Goal: Information Seeking & Learning: Learn about a topic

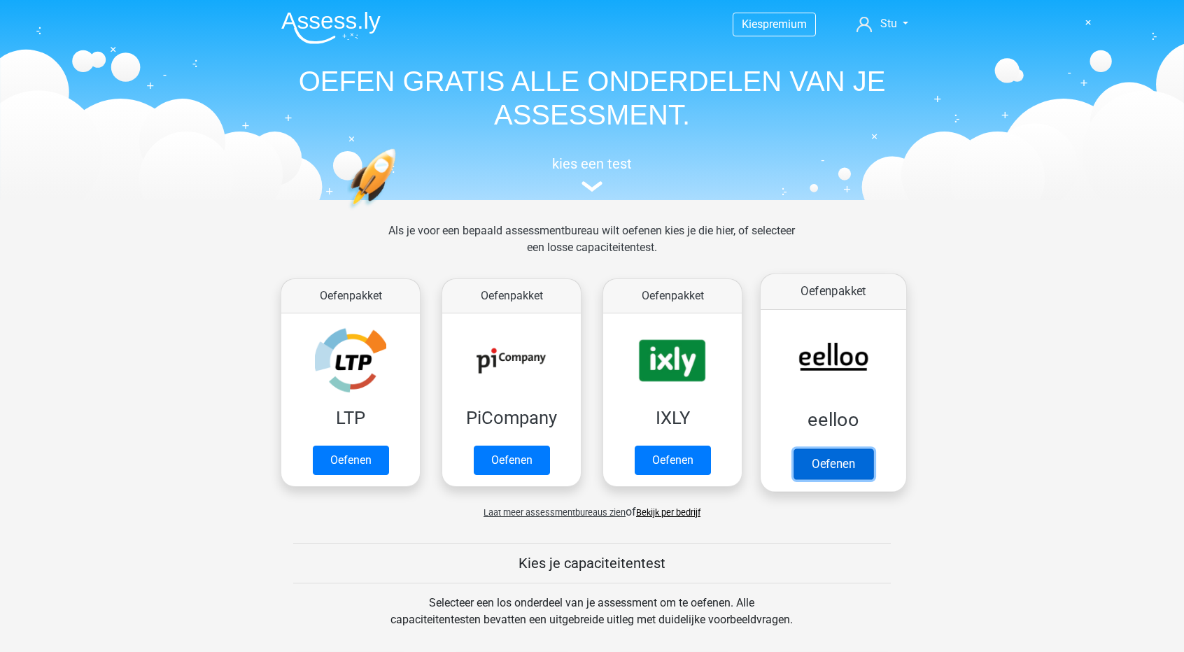
click at [840, 460] on link "Oefenen" at bounding box center [834, 464] width 80 height 31
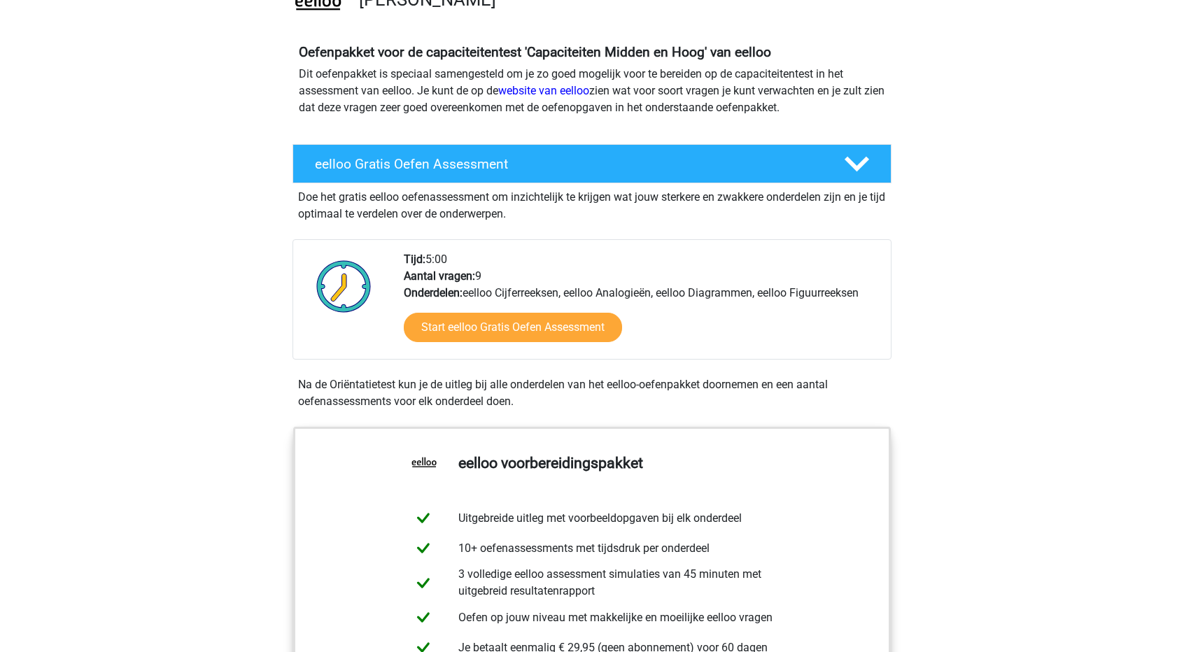
scroll to position [210, 0]
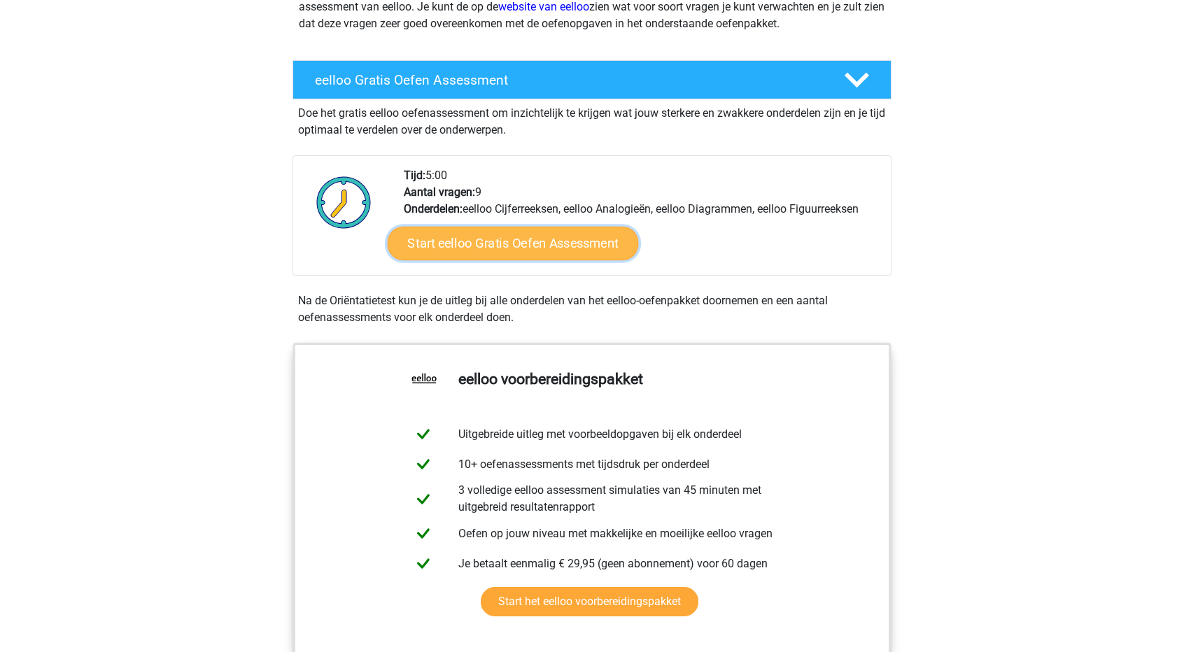
click at [509, 246] on link "Start eelloo Gratis Oefen Assessment" at bounding box center [513, 244] width 251 height 34
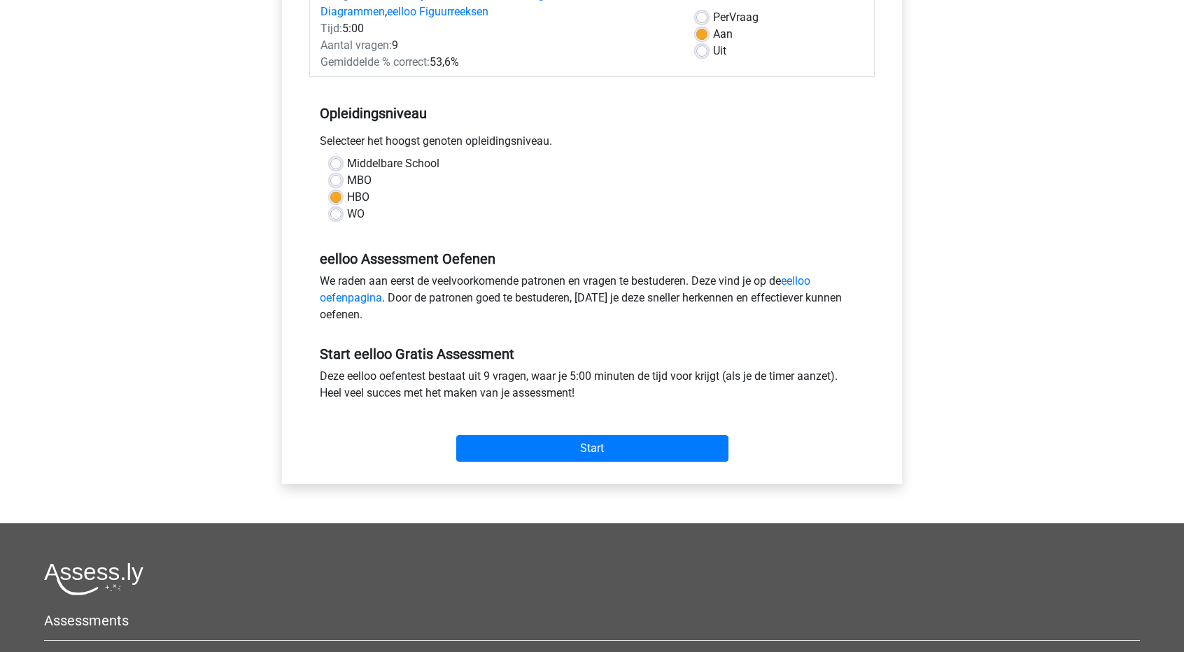
scroll to position [210, 0]
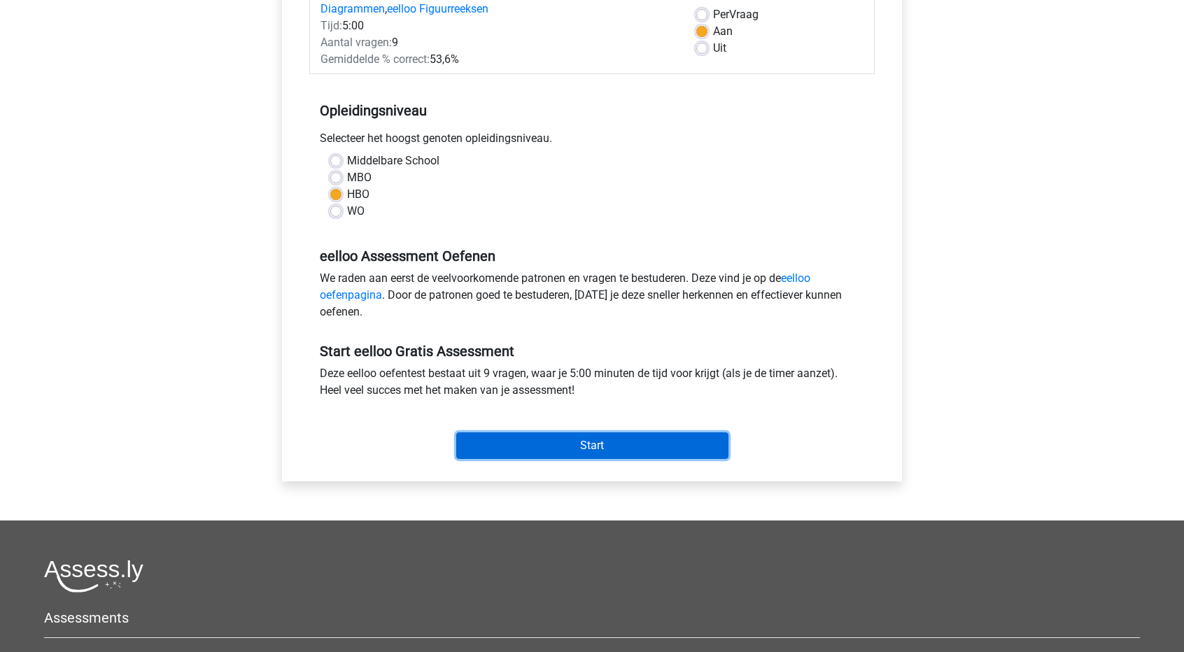
click at [568, 444] on input "Start" at bounding box center [592, 445] width 272 height 27
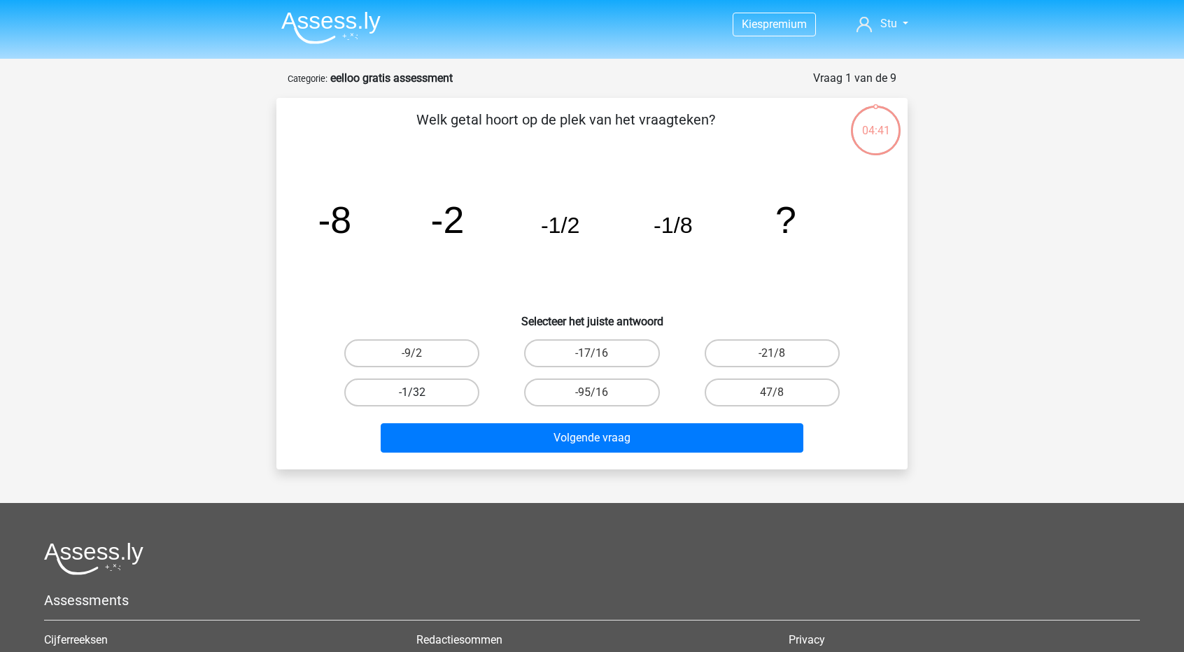
click at [409, 395] on label "-1/32" at bounding box center [411, 393] width 135 height 28
click at [412, 395] on input "-1/32" at bounding box center [416, 397] width 9 height 9
radio input "true"
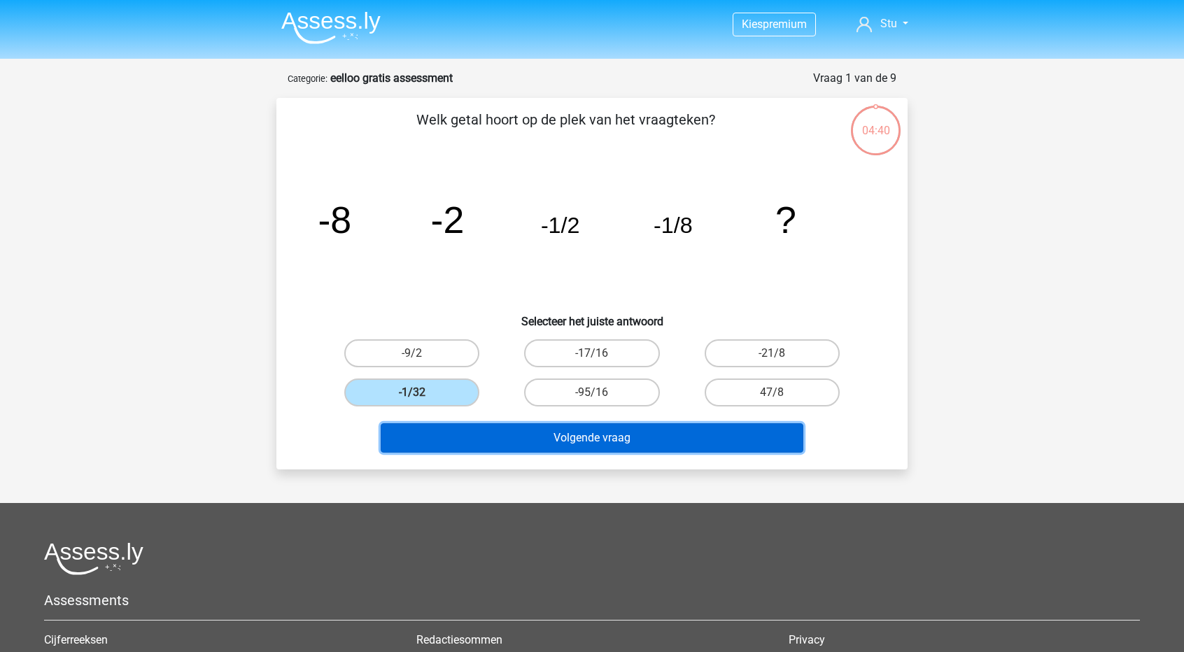
click at [627, 440] on button "Volgende vraag" at bounding box center [592, 437] width 423 height 29
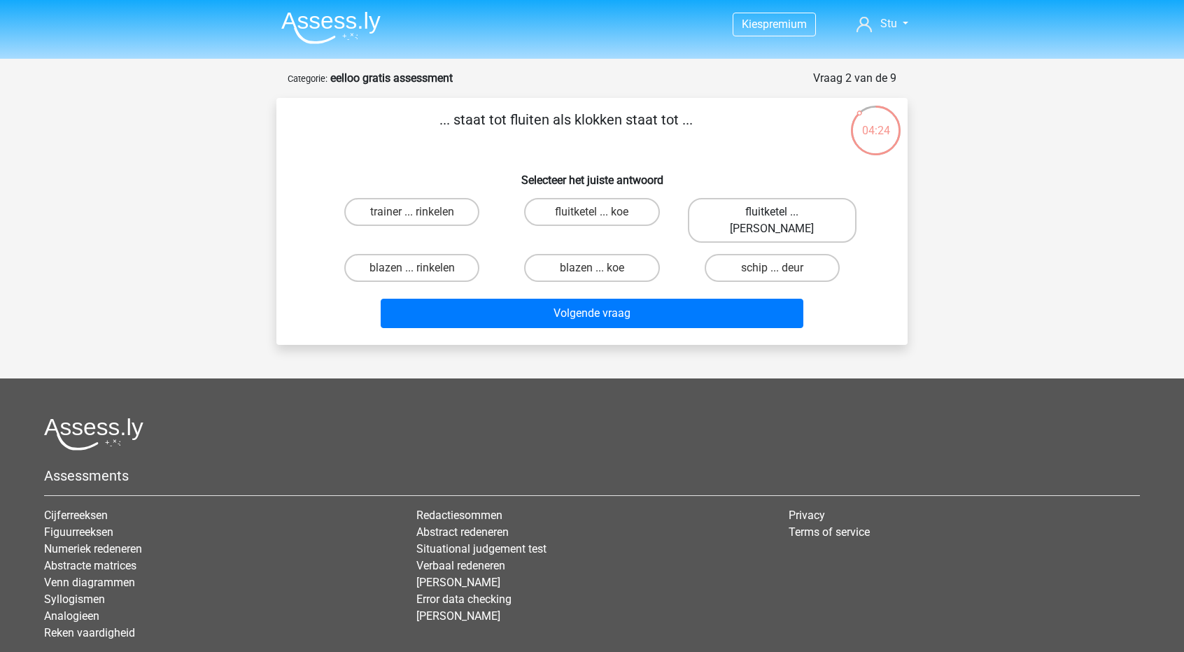
click at [749, 218] on label "fluitketel ... luiden" at bounding box center [772, 220] width 169 height 45
click at [772, 218] on input "fluitketel ... luiden" at bounding box center [776, 216] width 9 height 9
radio input "true"
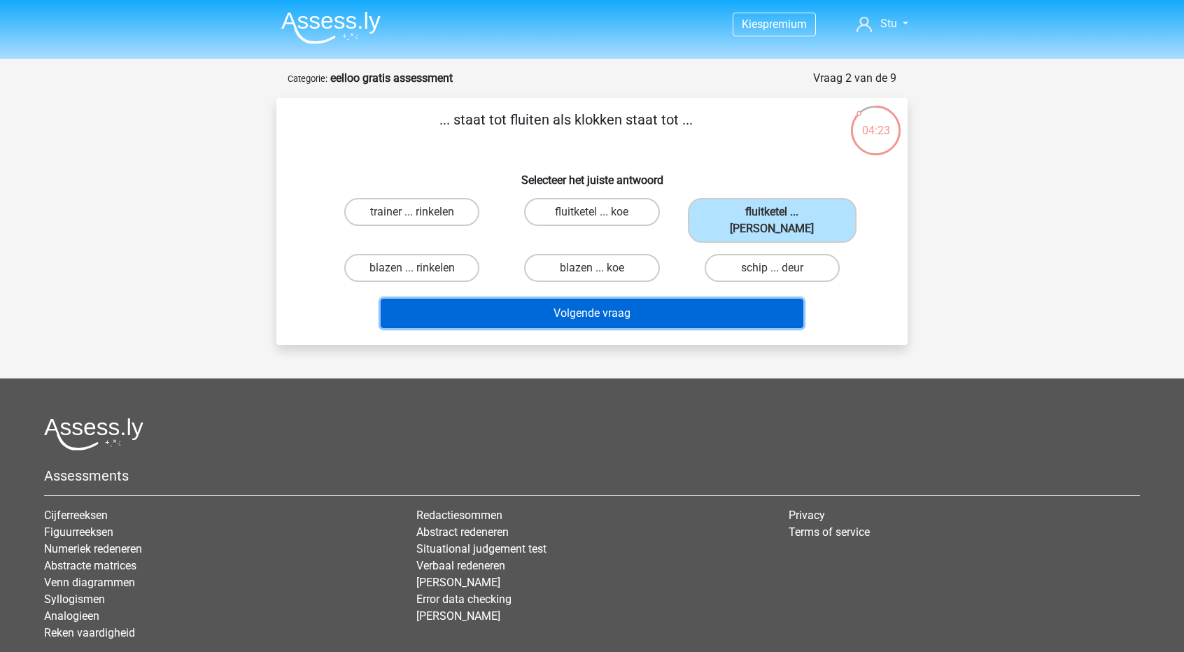
click at [606, 299] on button "Volgende vraag" at bounding box center [592, 313] width 423 height 29
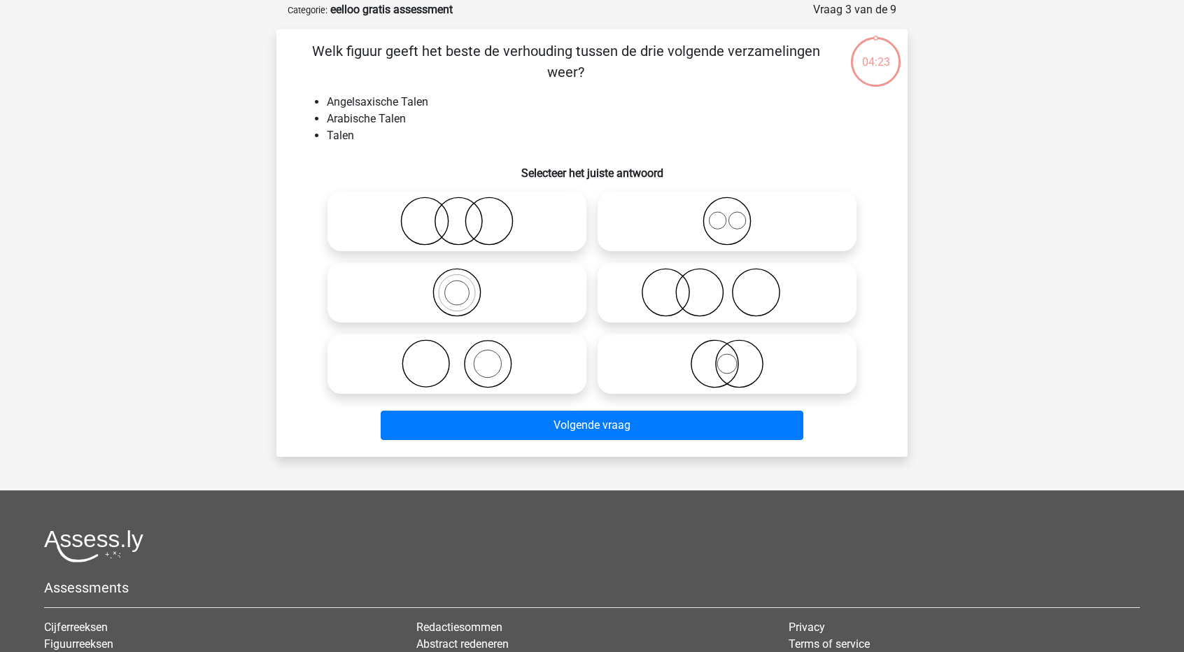
scroll to position [70, 0]
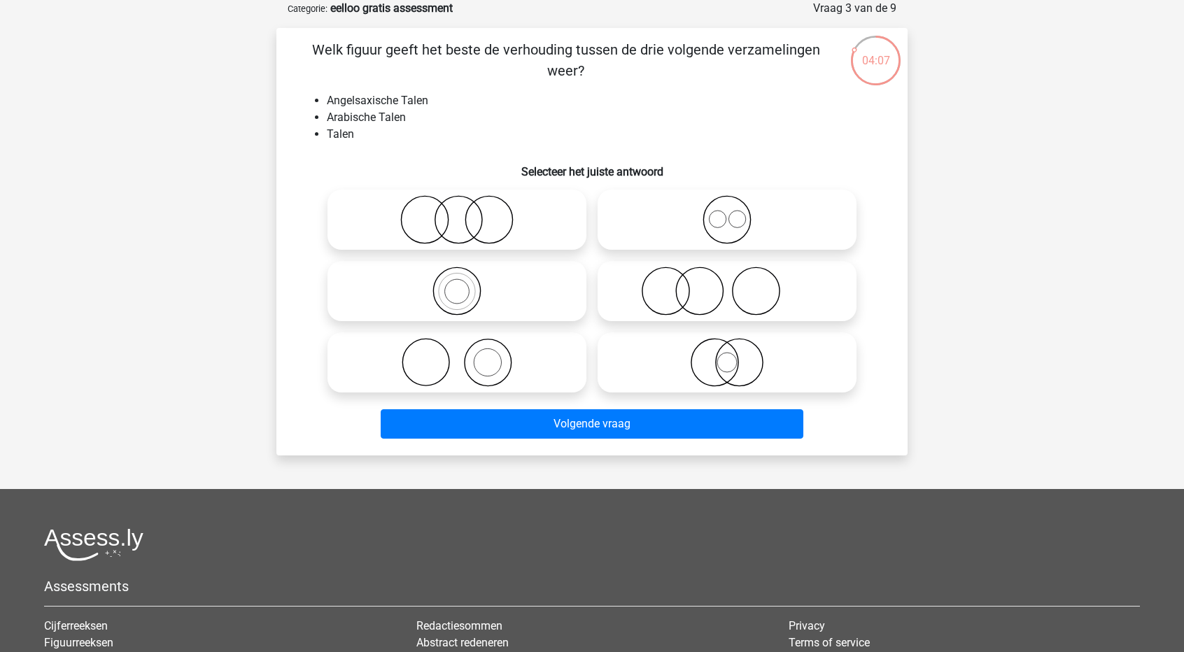
drag, startPoint x: 726, startPoint y: 234, endPoint x: 701, endPoint y: 212, distance: 33.2
click at [701, 212] on icon at bounding box center [727, 219] width 248 height 49
click at [727, 212] on input "radio" at bounding box center [731, 208] width 9 height 9
radio input "true"
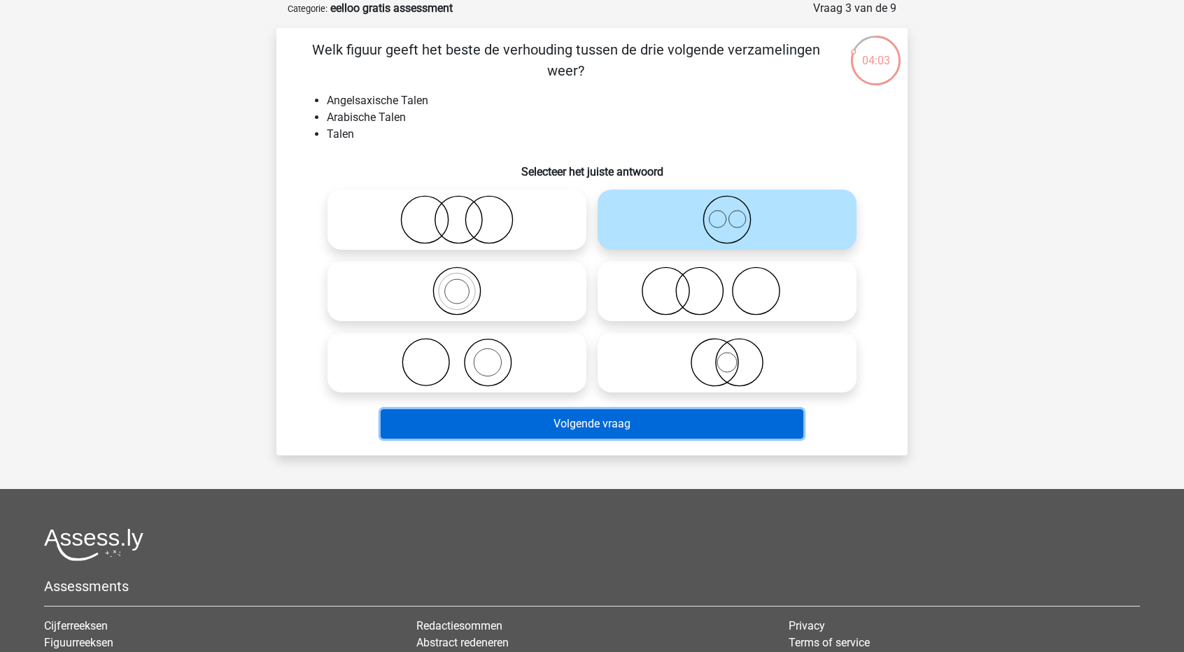
click at [618, 423] on button "Volgende vraag" at bounding box center [592, 423] width 423 height 29
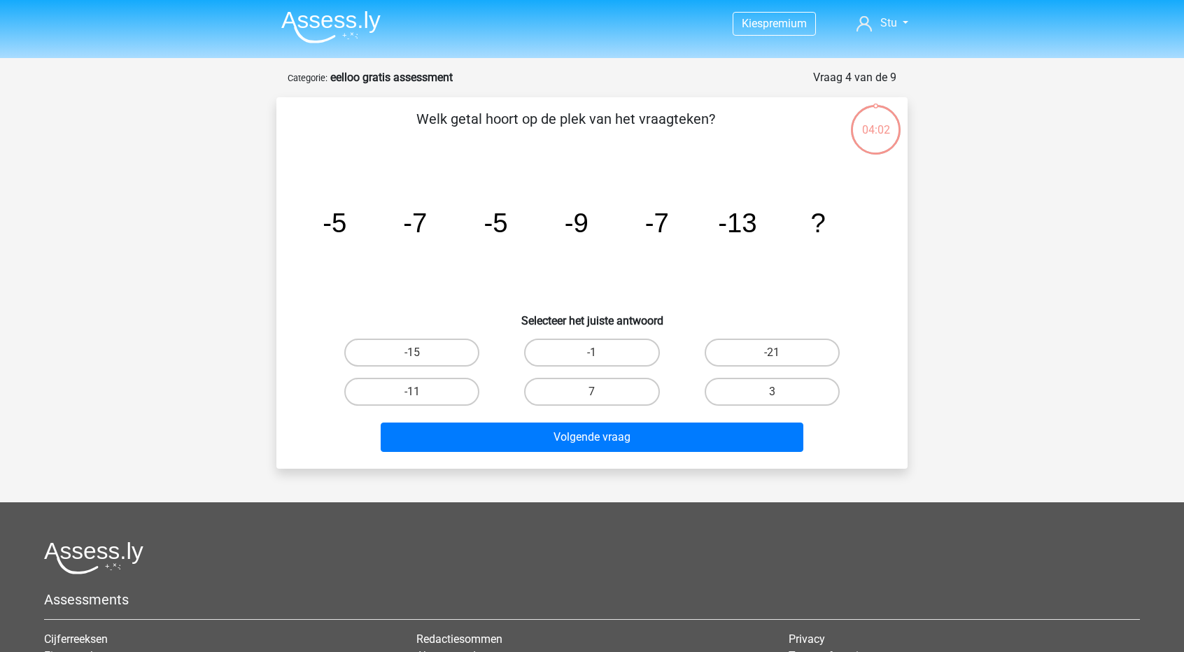
scroll to position [0, 0]
click at [434, 390] on label "-11" at bounding box center [411, 393] width 135 height 28
click at [421, 393] on input "-11" at bounding box center [416, 397] width 9 height 9
radio input "true"
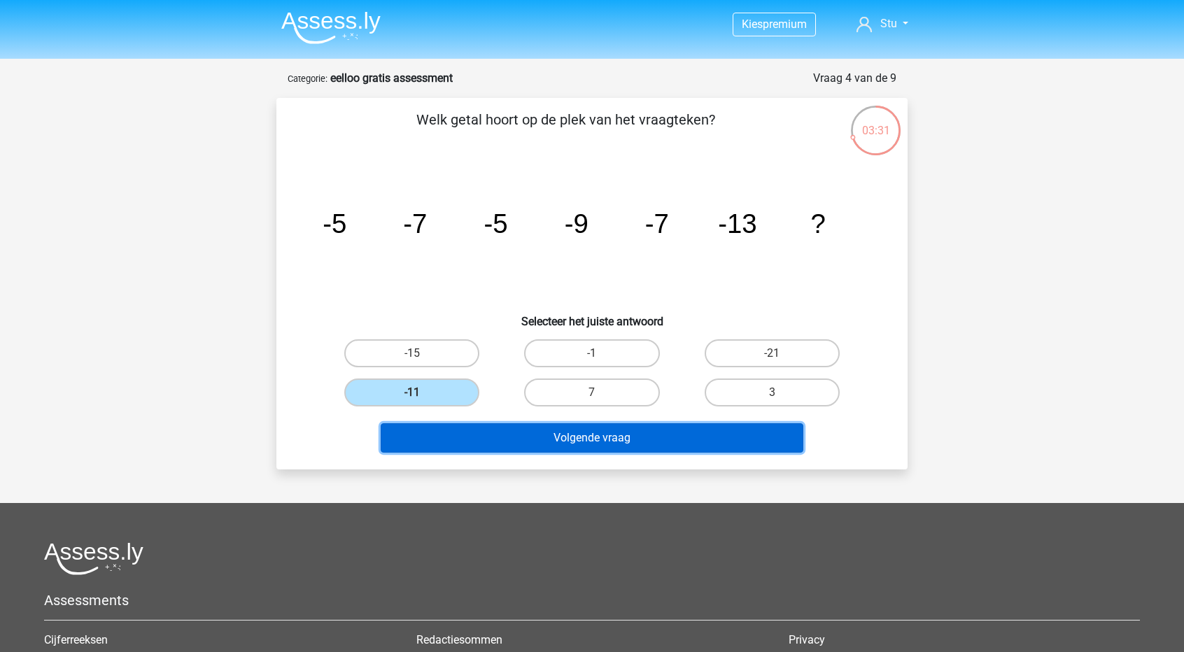
click at [610, 441] on button "Volgende vraag" at bounding box center [592, 437] width 423 height 29
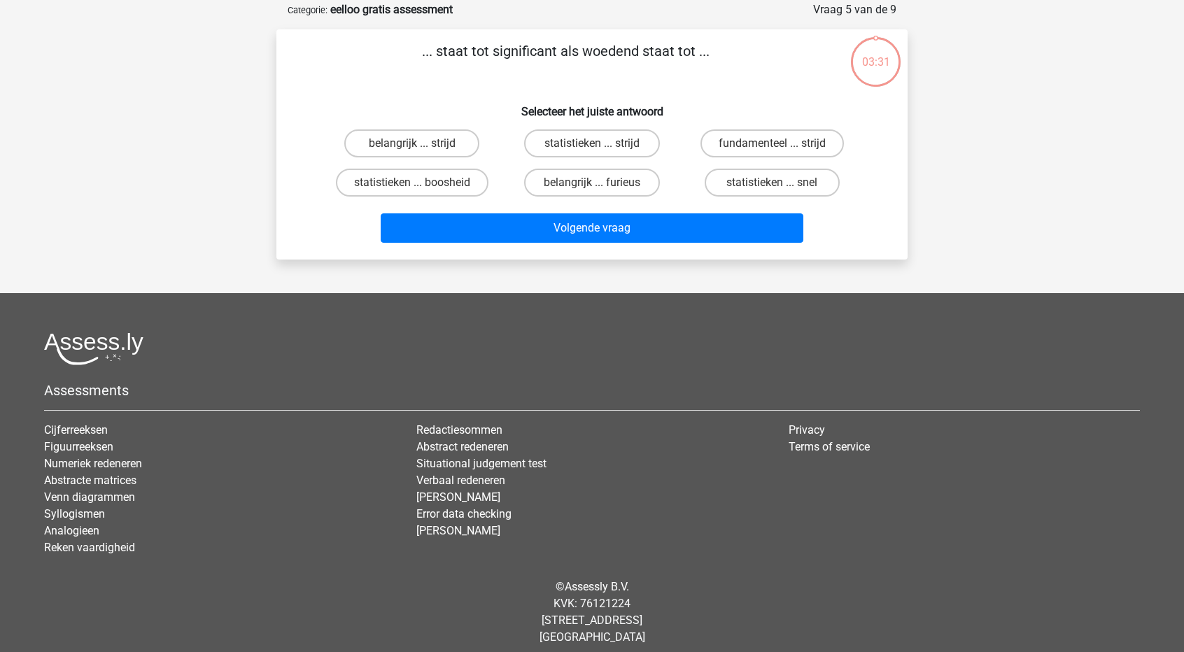
scroll to position [70, 0]
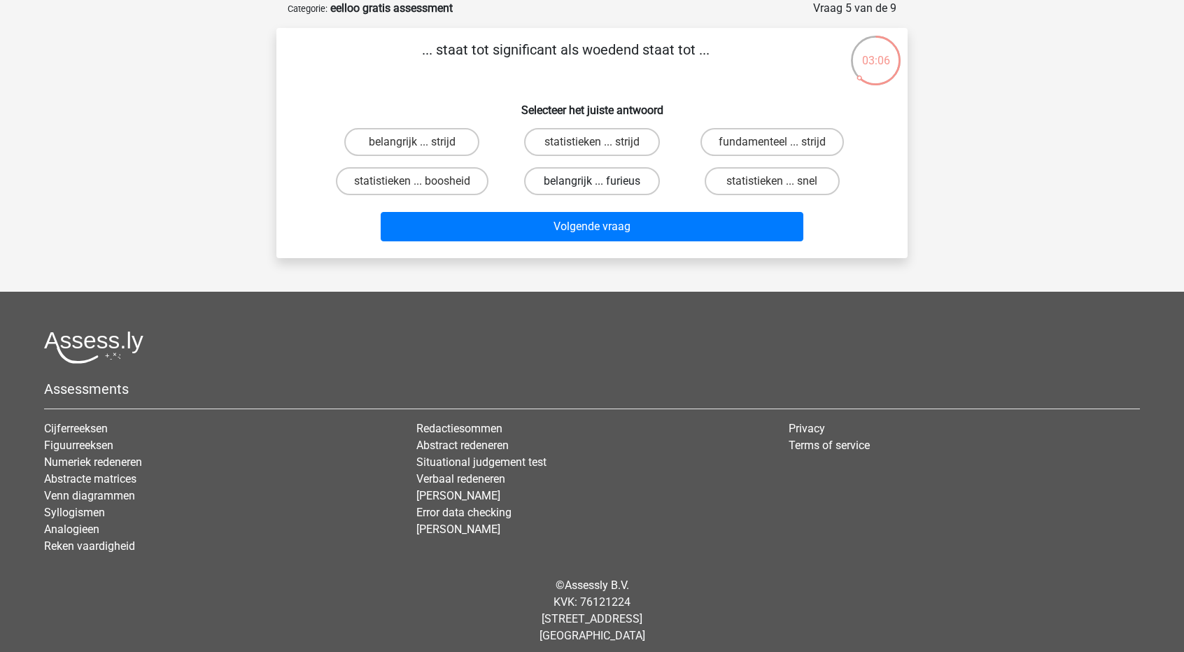
click at [563, 184] on label "belangrijk ... furieus" at bounding box center [591, 181] width 135 height 28
click at [592, 184] on input "belangrijk ... furieus" at bounding box center [596, 185] width 9 height 9
radio input "true"
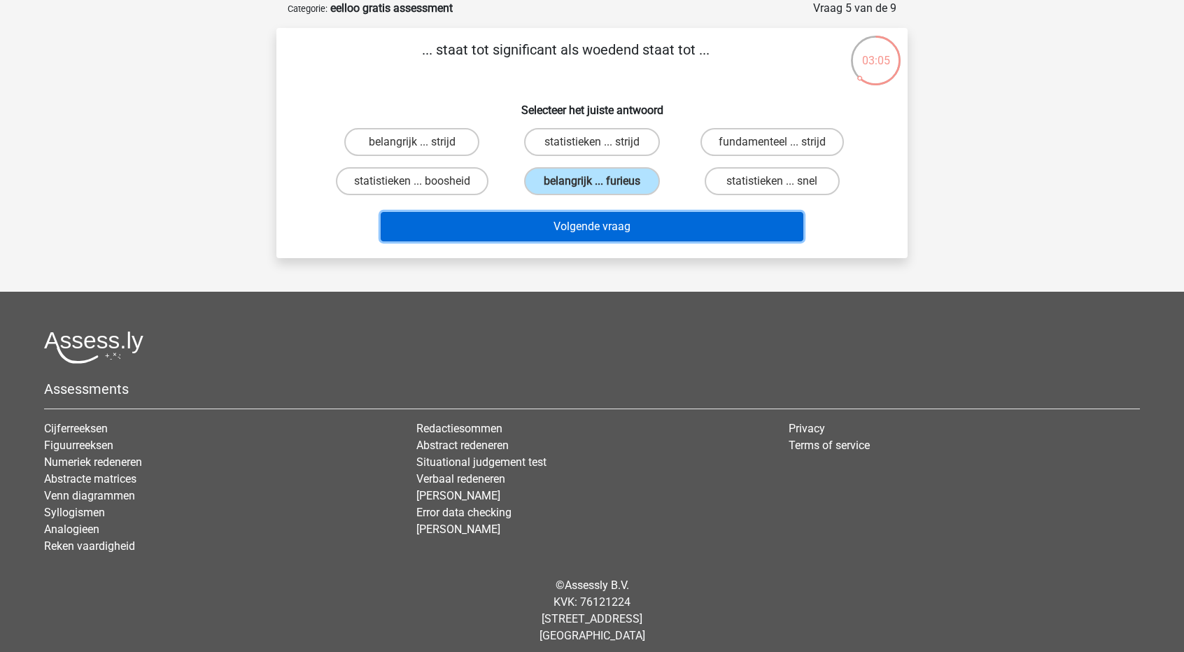
click at [556, 224] on button "Volgende vraag" at bounding box center [592, 226] width 423 height 29
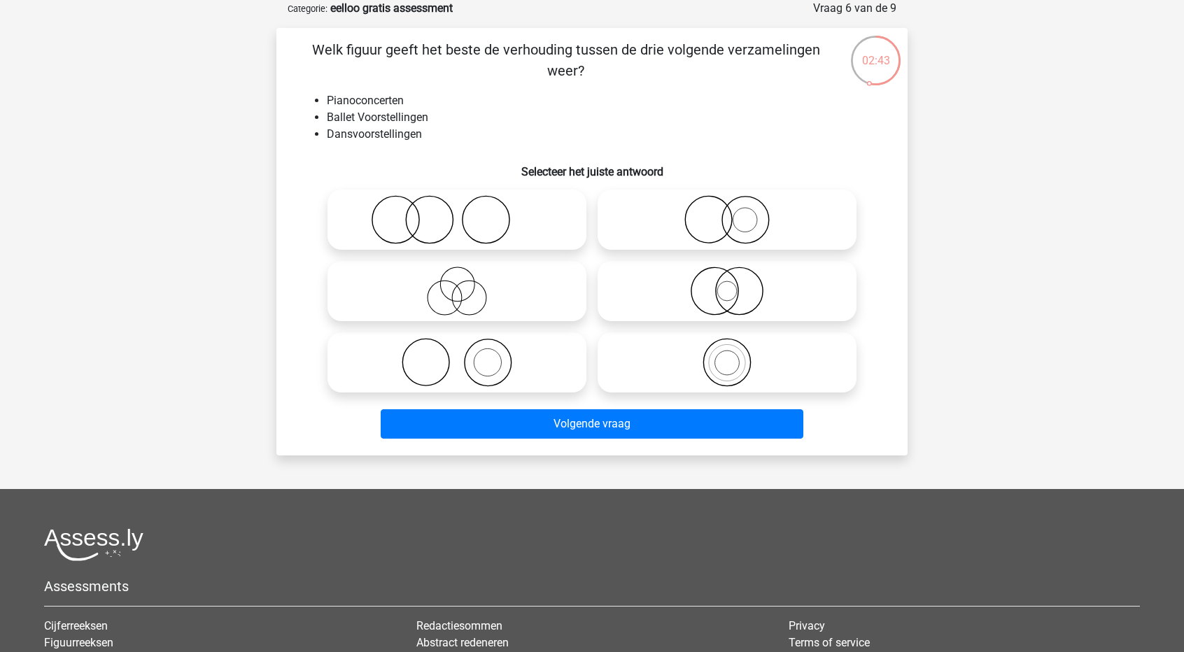
drag, startPoint x: 470, startPoint y: 365, endPoint x: 455, endPoint y: 368, distance: 15.8
click at [455, 368] on icon at bounding box center [457, 362] width 248 height 49
click at [457, 355] on input "radio" at bounding box center [461, 350] width 9 height 9
radio input "true"
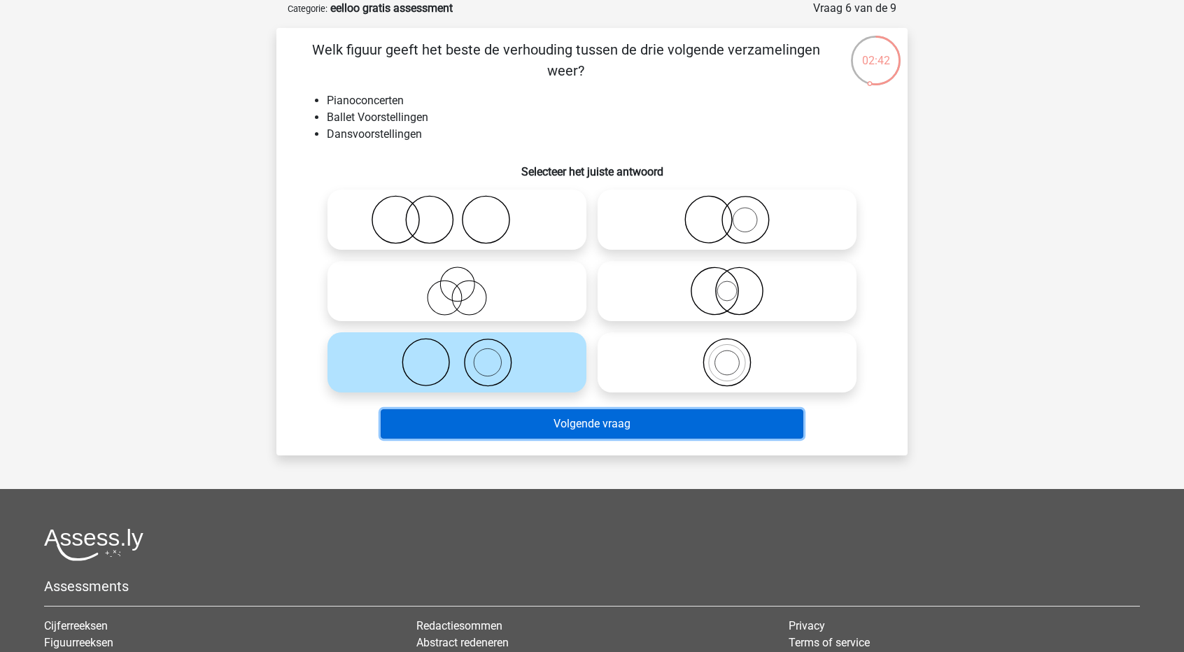
click at [582, 429] on button "Volgende vraag" at bounding box center [592, 423] width 423 height 29
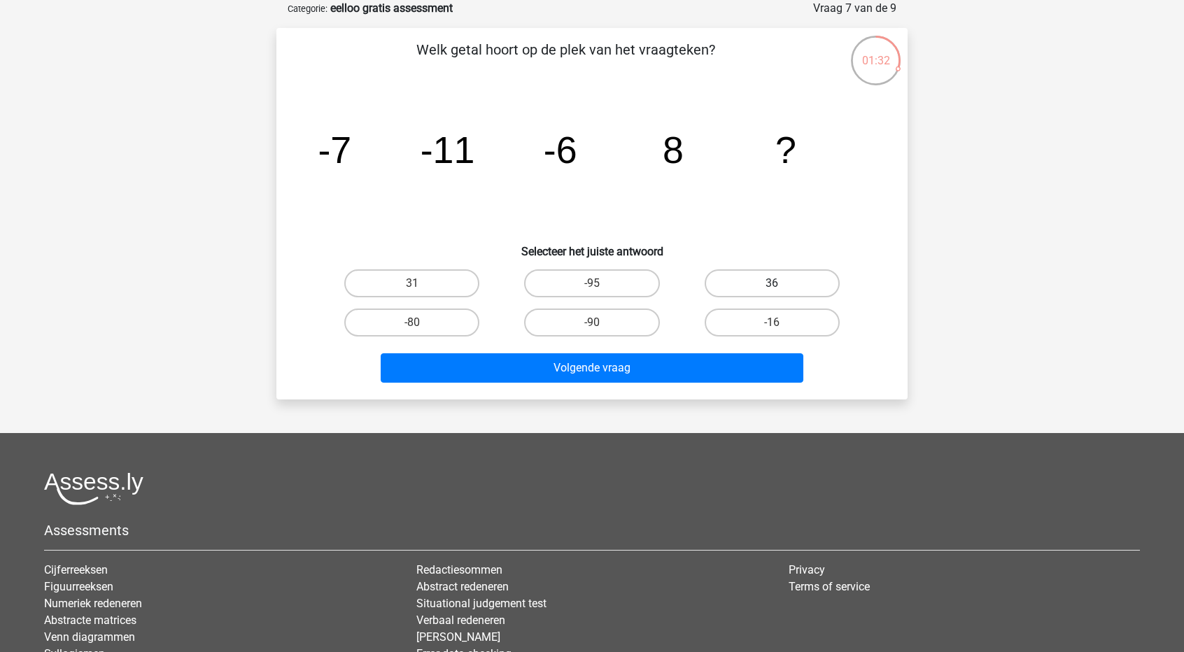
click at [762, 282] on label "36" at bounding box center [772, 283] width 135 height 28
click at [772, 283] on input "36" at bounding box center [776, 287] width 9 height 9
radio input "true"
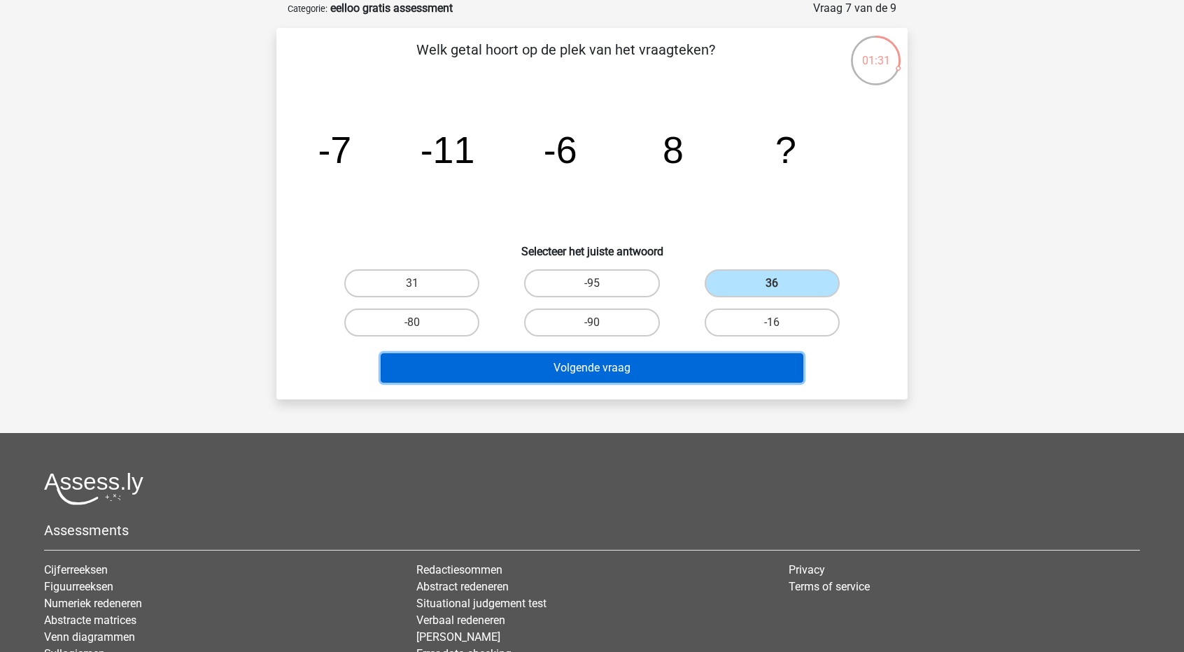
click at [612, 367] on button "Volgende vraag" at bounding box center [592, 367] width 423 height 29
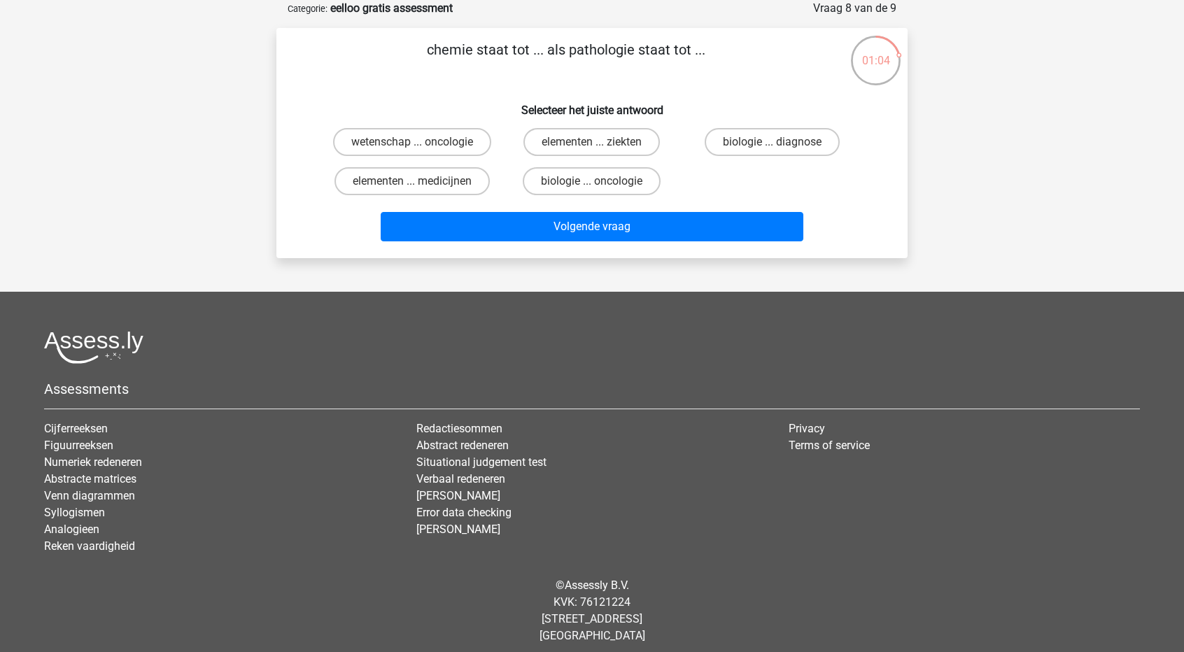
drag, startPoint x: 421, startPoint y: 142, endPoint x: 394, endPoint y: 110, distance: 42.2
click at [394, 110] on h6 "Selecteer het juiste antwoord" at bounding box center [592, 104] width 586 height 24
click at [759, 140] on label "biologie ... diagnose" at bounding box center [772, 142] width 135 height 28
click at [772, 142] on input "biologie ... diagnose" at bounding box center [776, 146] width 9 height 9
radio input "true"
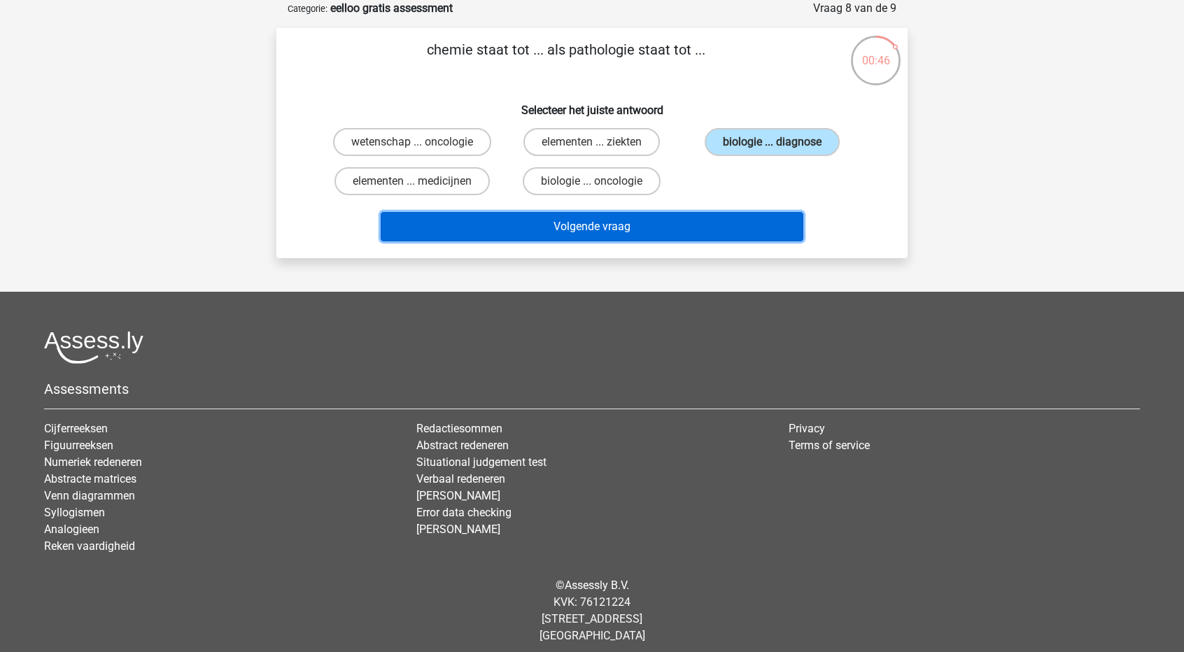
click at [604, 227] on button "Volgende vraag" at bounding box center [592, 226] width 423 height 29
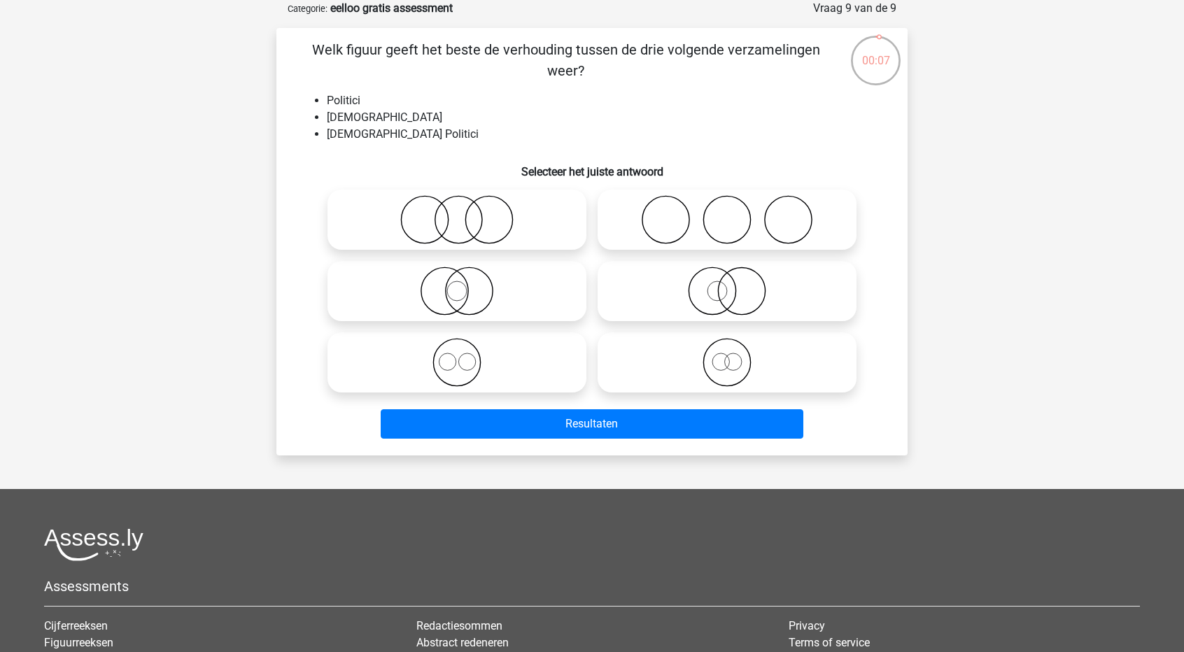
click at [725, 296] on icon at bounding box center [727, 291] width 248 height 49
click at [727, 284] on input "radio" at bounding box center [731, 279] width 9 height 9
radio input "true"
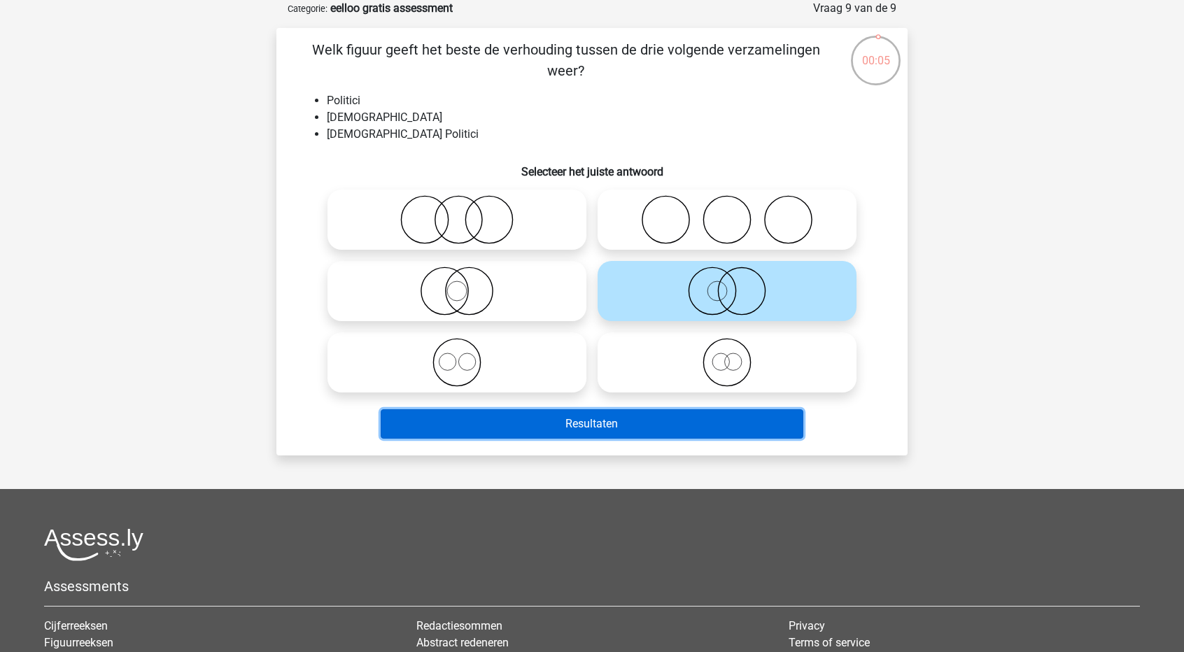
click at [592, 421] on button "Resultaten" at bounding box center [592, 423] width 423 height 29
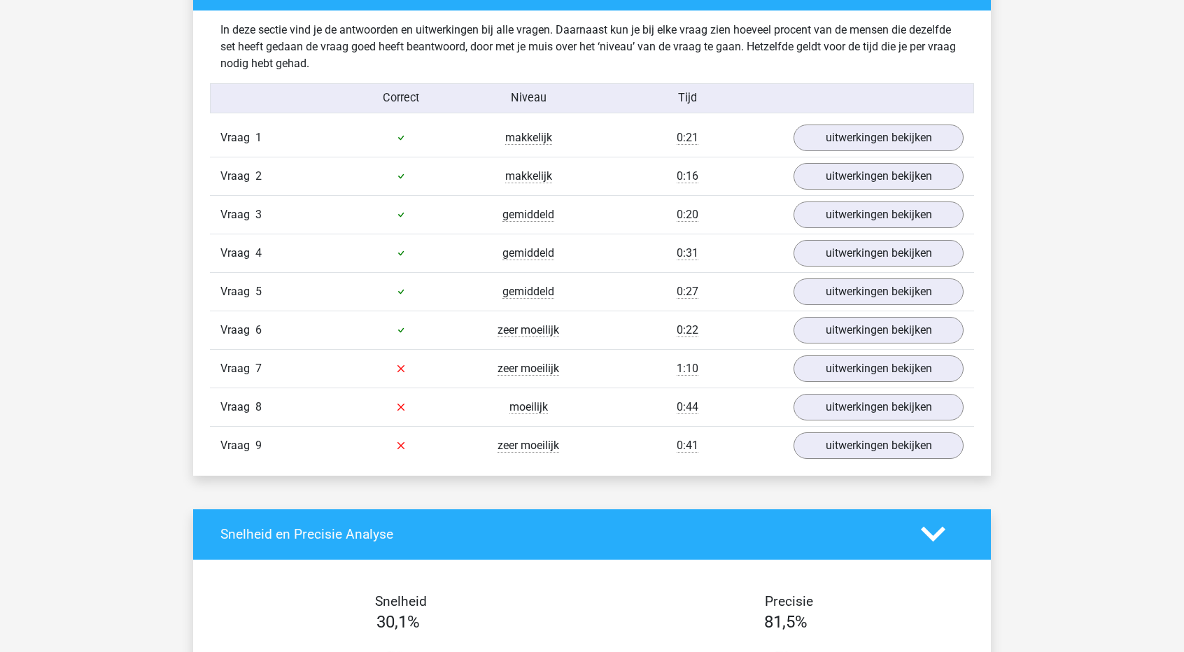
scroll to position [1400, 0]
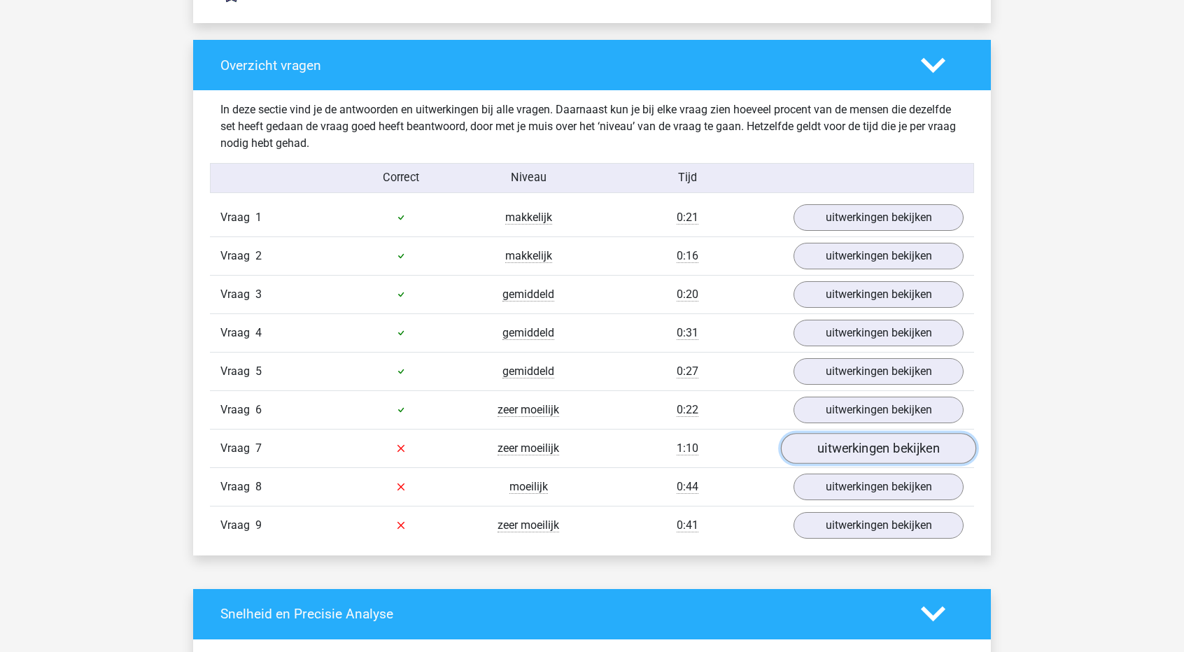
click at [833, 435] on link "uitwerkingen bekijken" at bounding box center [878, 448] width 195 height 31
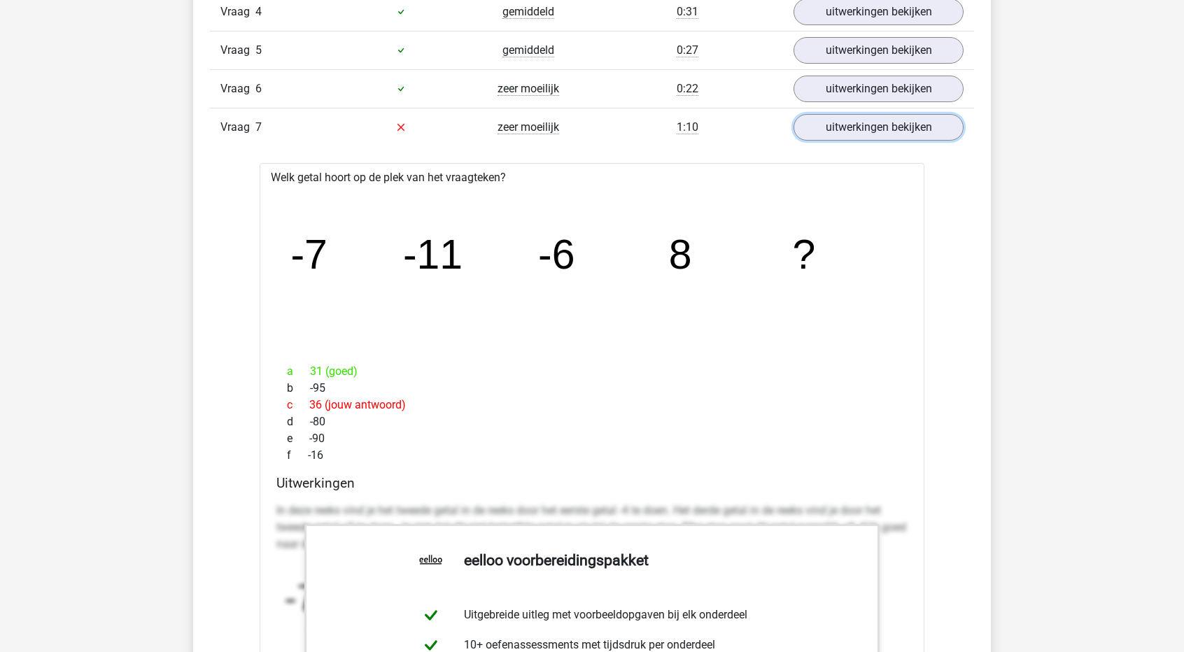
scroll to position [1679, 0]
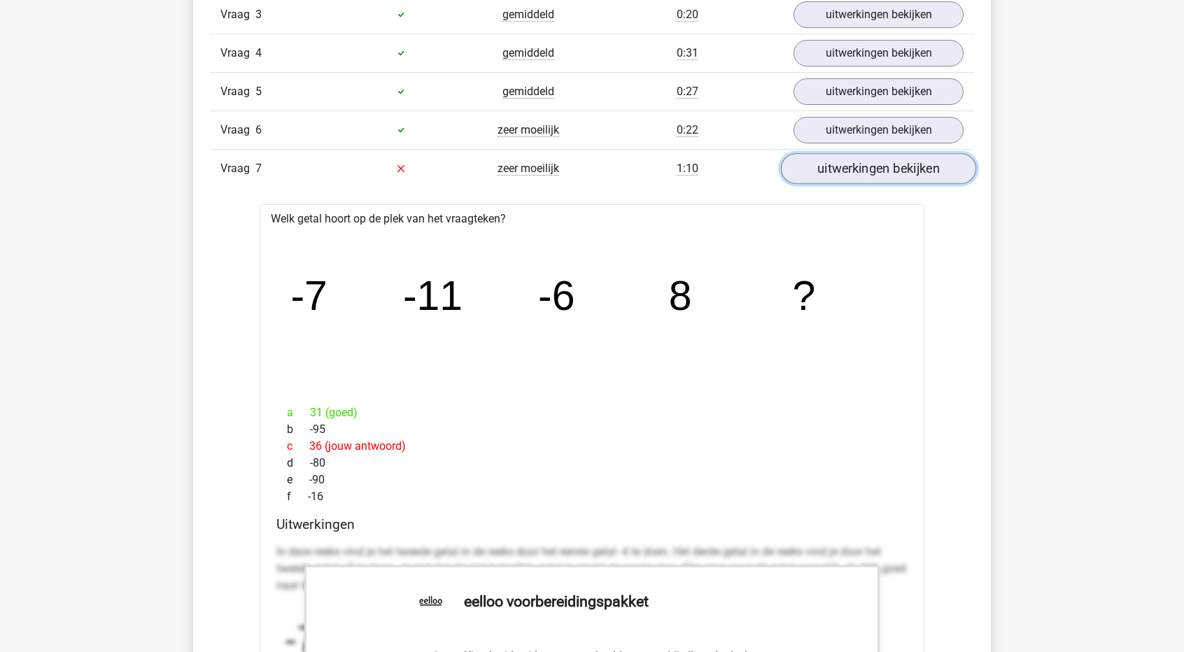
click at [872, 162] on link "uitwerkingen bekijken" at bounding box center [878, 168] width 195 height 31
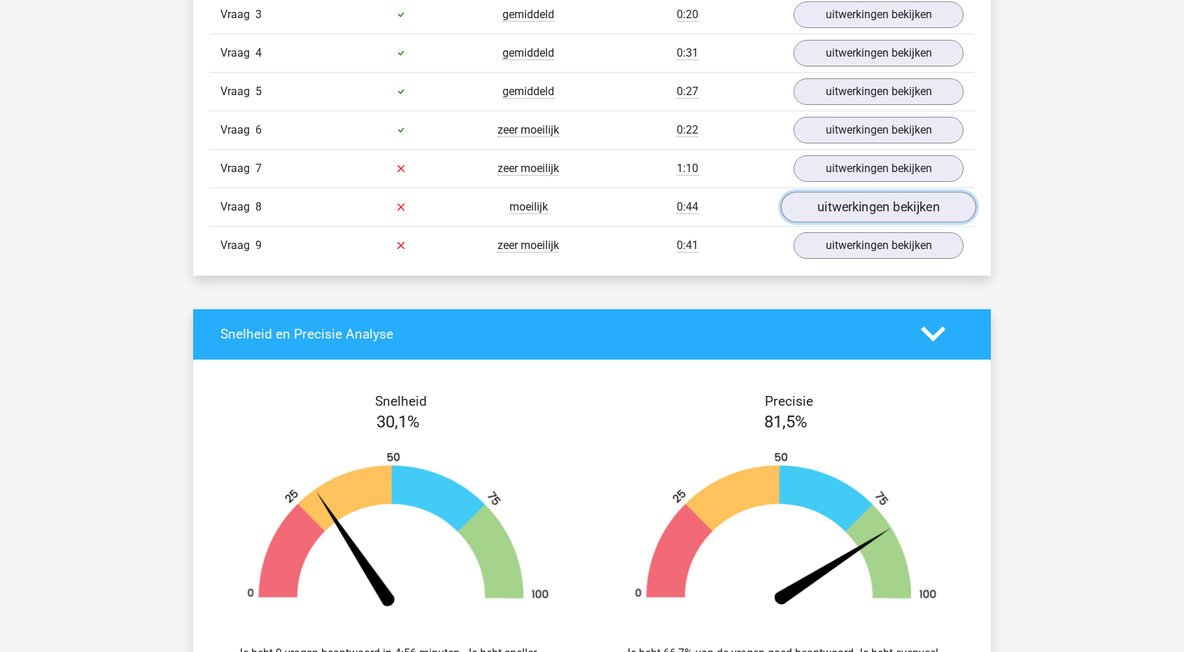
click at [863, 204] on link "uitwerkingen bekijken" at bounding box center [878, 207] width 195 height 31
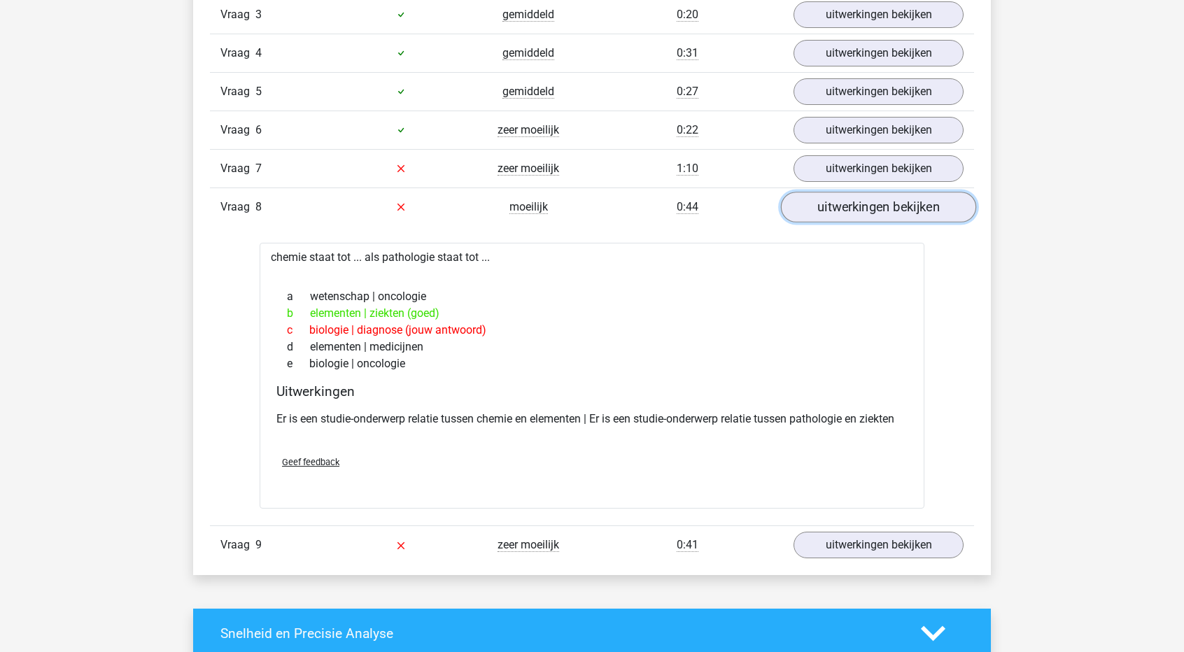
click at [863, 204] on link "uitwerkingen bekijken" at bounding box center [878, 207] width 195 height 31
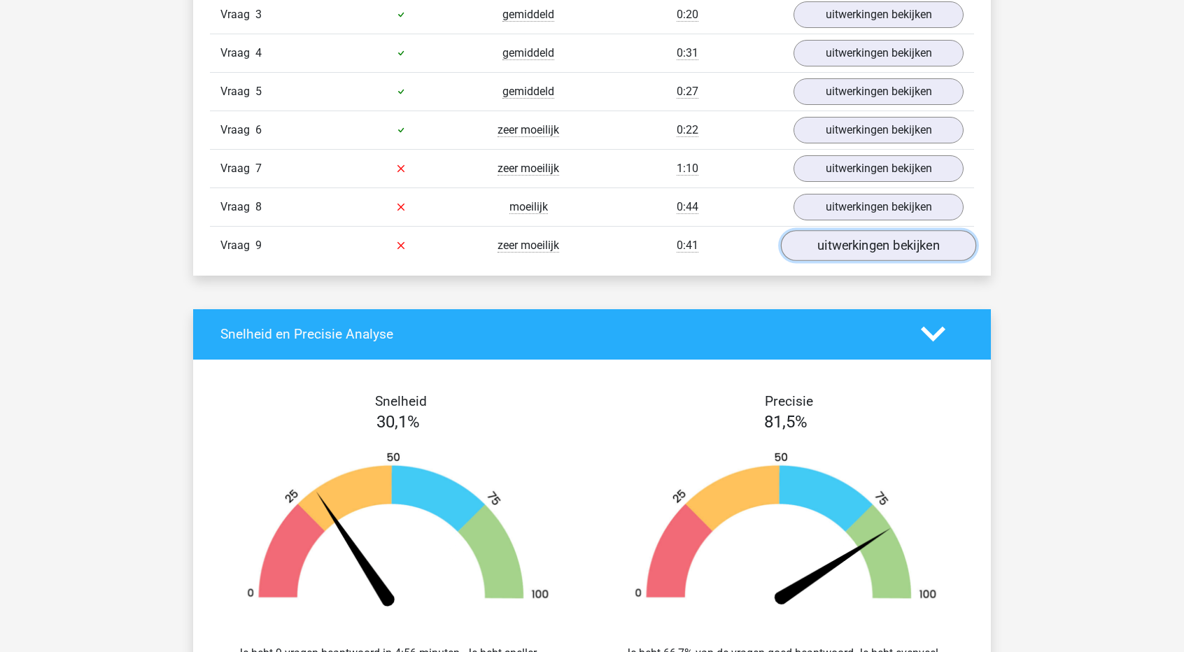
click at [861, 238] on link "uitwerkingen bekijken" at bounding box center [878, 245] width 195 height 31
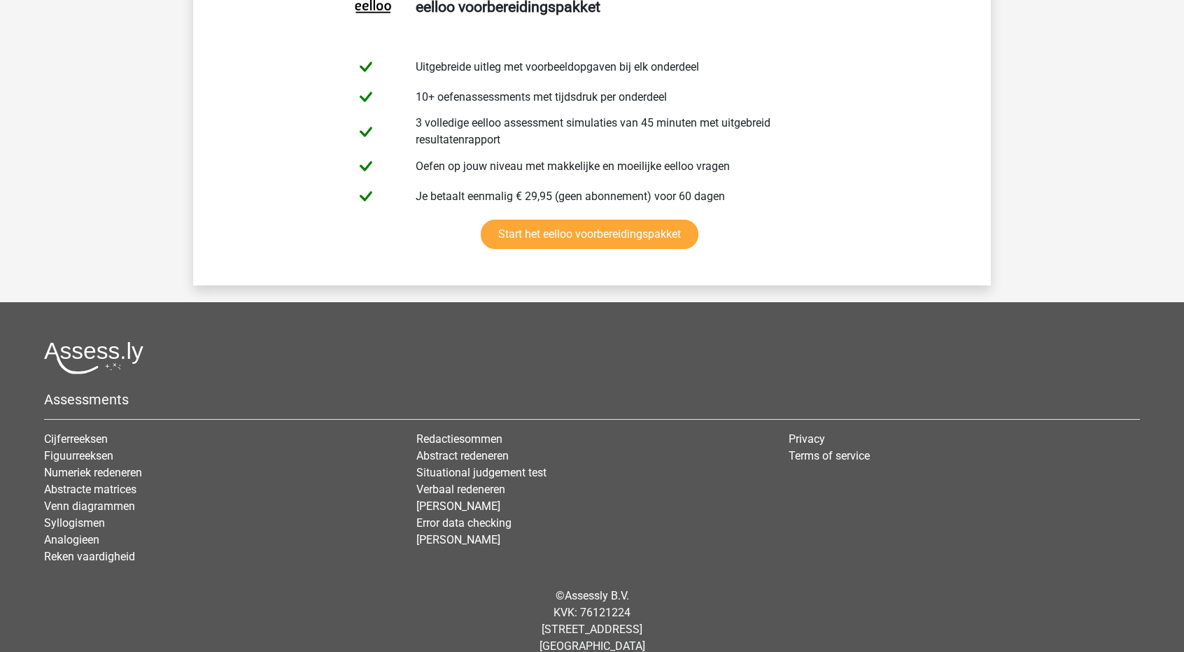
scroll to position [3709, 0]
